Goal: Information Seeking & Learning: Learn about a topic

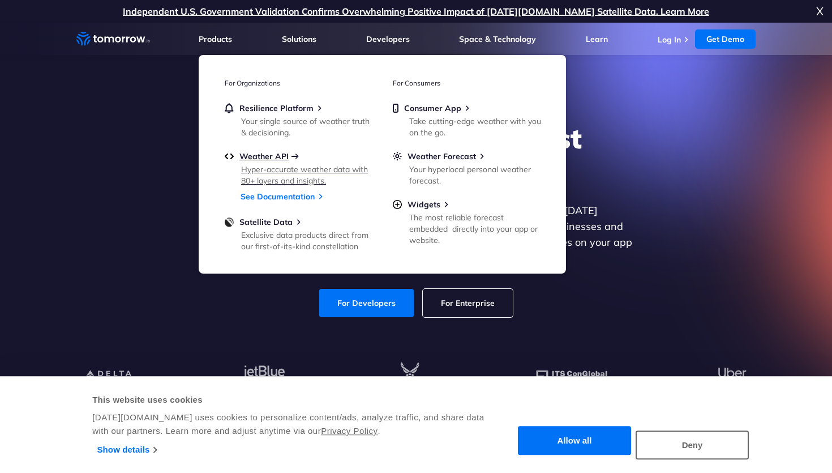
click at [289, 157] on span "Weather API" at bounding box center [263, 156] width 49 height 10
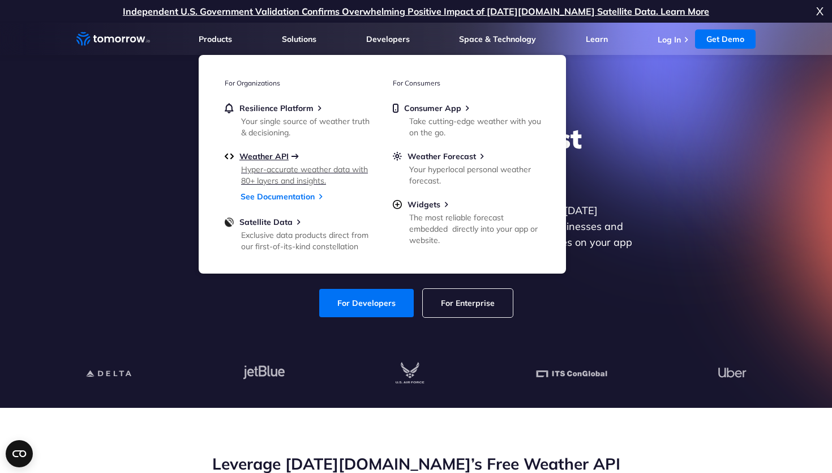
click at [289, 157] on span "Weather API" at bounding box center [263, 156] width 49 height 10
click at [259, 160] on span "Weather API" at bounding box center [263, 156] width 49 height 10
click at [87, 244] on div "Explore the World’s Best Weather API Get reliable and precise weather data thro…" at bounding box center [415, 219] width 697 height 241
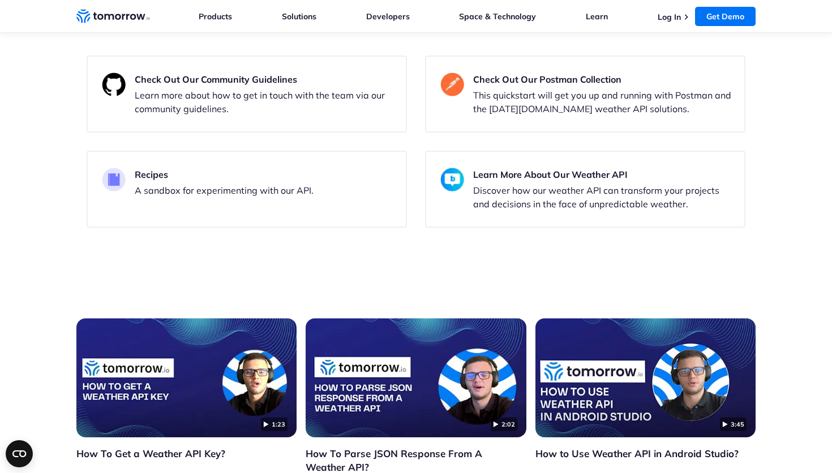
scroll to position [55, 0]
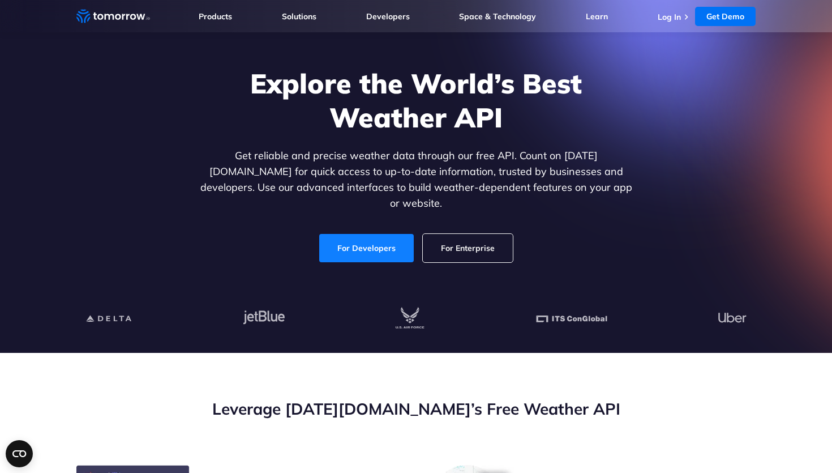
click at [404, 235] on link "For Developers" at bounding box center [366, 248] width 95 height 28
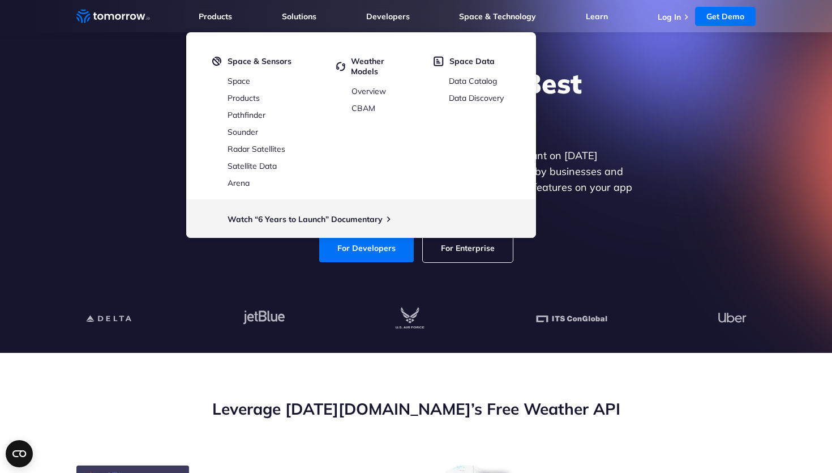
click at [470, 285] on div at bounding box center [415, 319] width 697 height 68
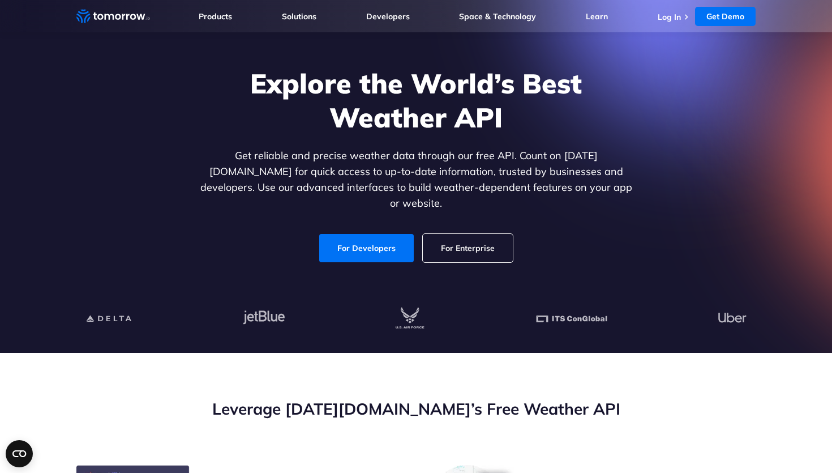
click at [471, 242] on link "For Enterprise" at bounding box center [468, 248] width 90 height 28
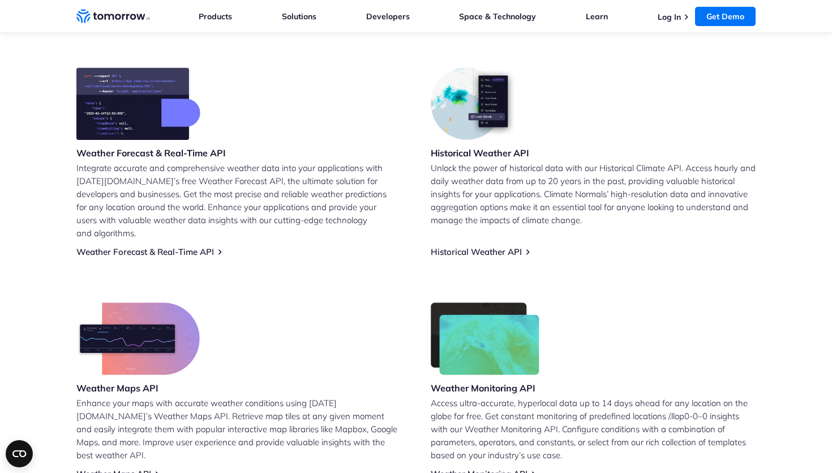
scroll to position [450, 0]
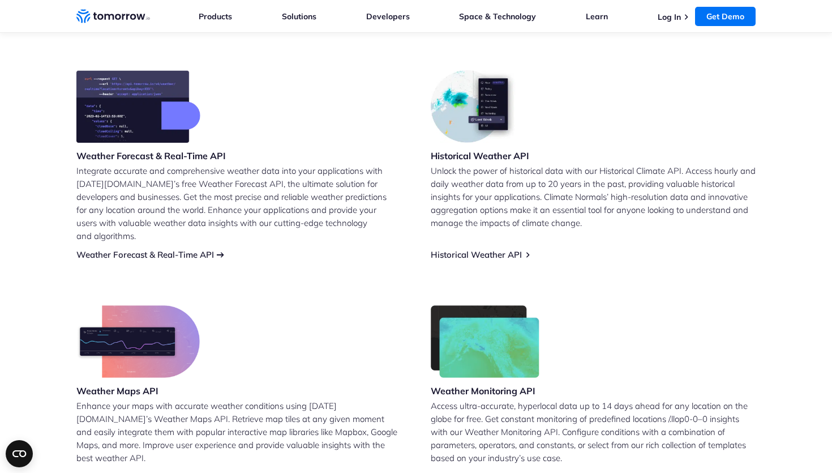
click at [154, 249] on link "Weather Forecast & Real-Time API" at bounding box center [145, 254] width 138 height 11
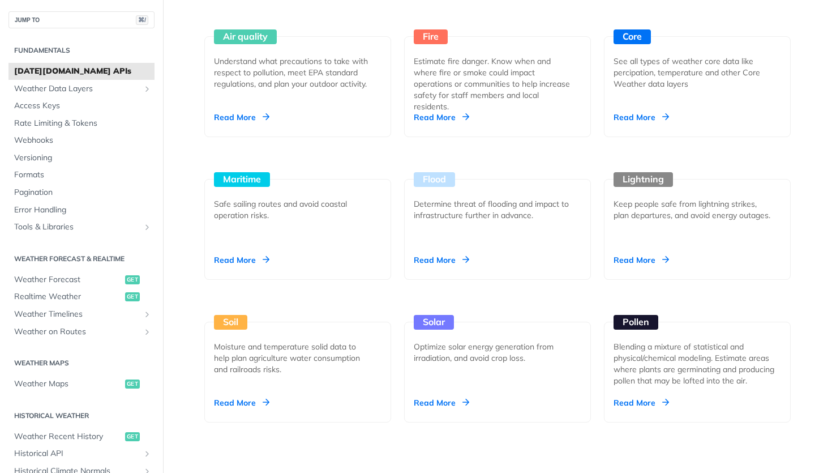
scroll to position [1087, 0]
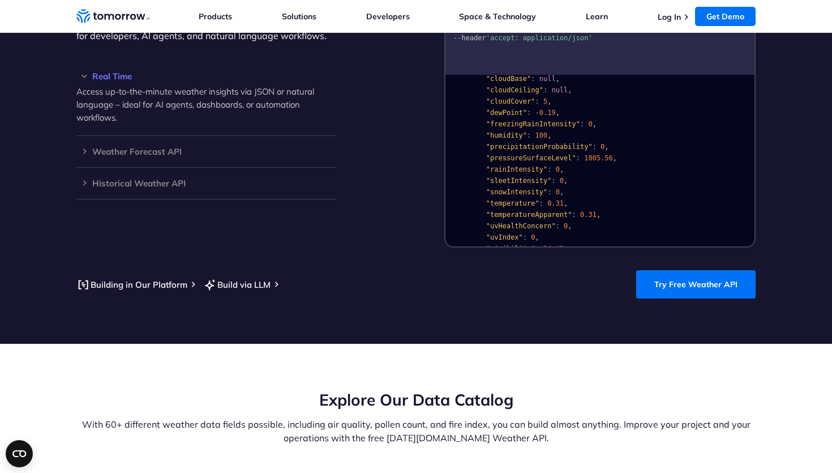
scroll to position [1050, 0]
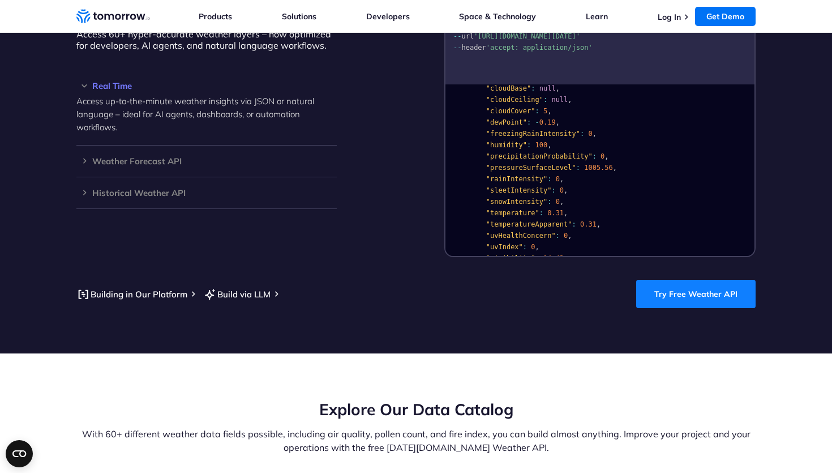
click at [675, 282] on link "Try Free Weather API" at bounding box center [695, 294] width 119 height 28
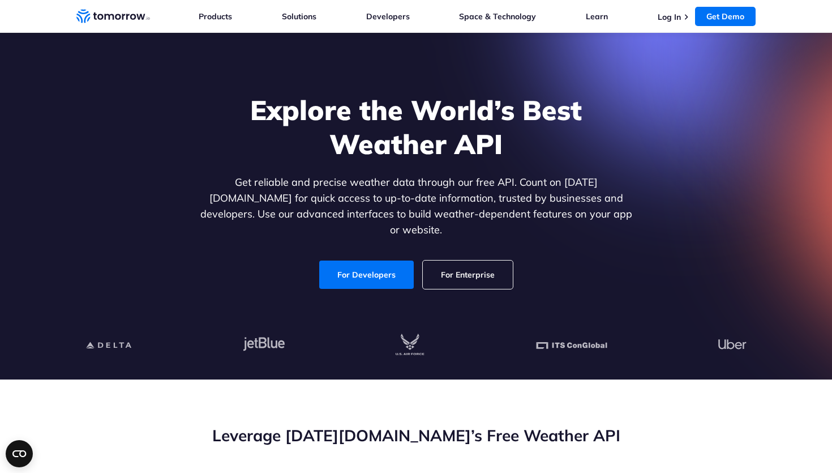
scroll to position [0, 0]
